Goal: Find contact information: Find contact information

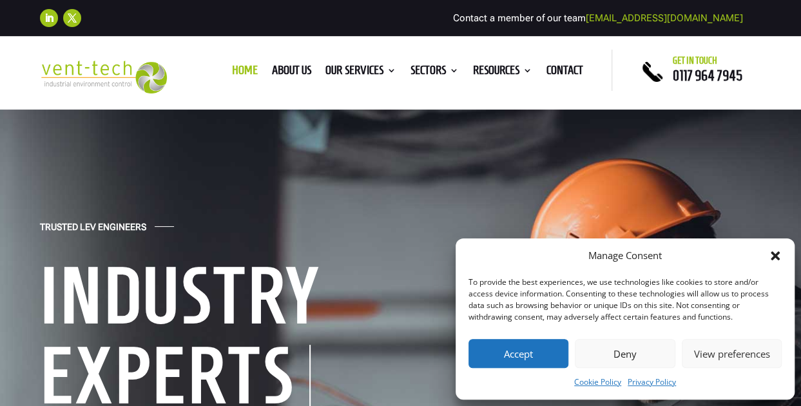
click at [531, 338] on div "Manage Consent To provide the best experiences, we use technologies like cookie…" at bounding box center [625, 318] width 339 height 161
click at [529, 347] on button "Accept" at bounding box center [519, 353] width 100 height 29
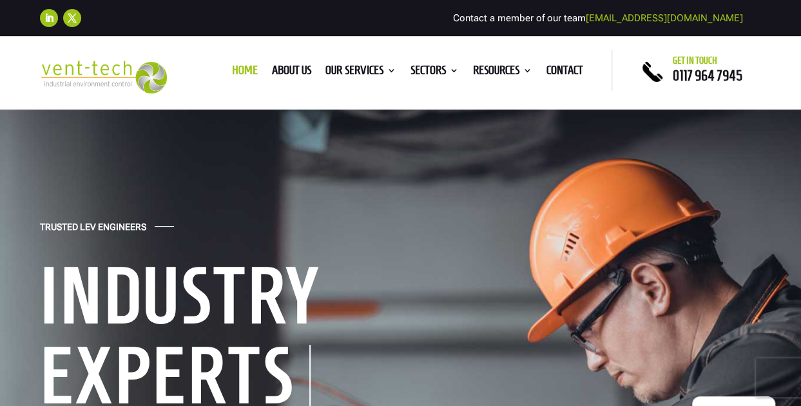
click at [565, 59] on div "Home About us Our Services Consultancy Design Installation Commissioning Testin…" at bounding box center [401, 70] width 424 height 41
click at [561, 66] on link "Contact" at bounding box center [564, 73] width 37 height 14
